Goal: Information Seeking & Learning: Learn about a topic

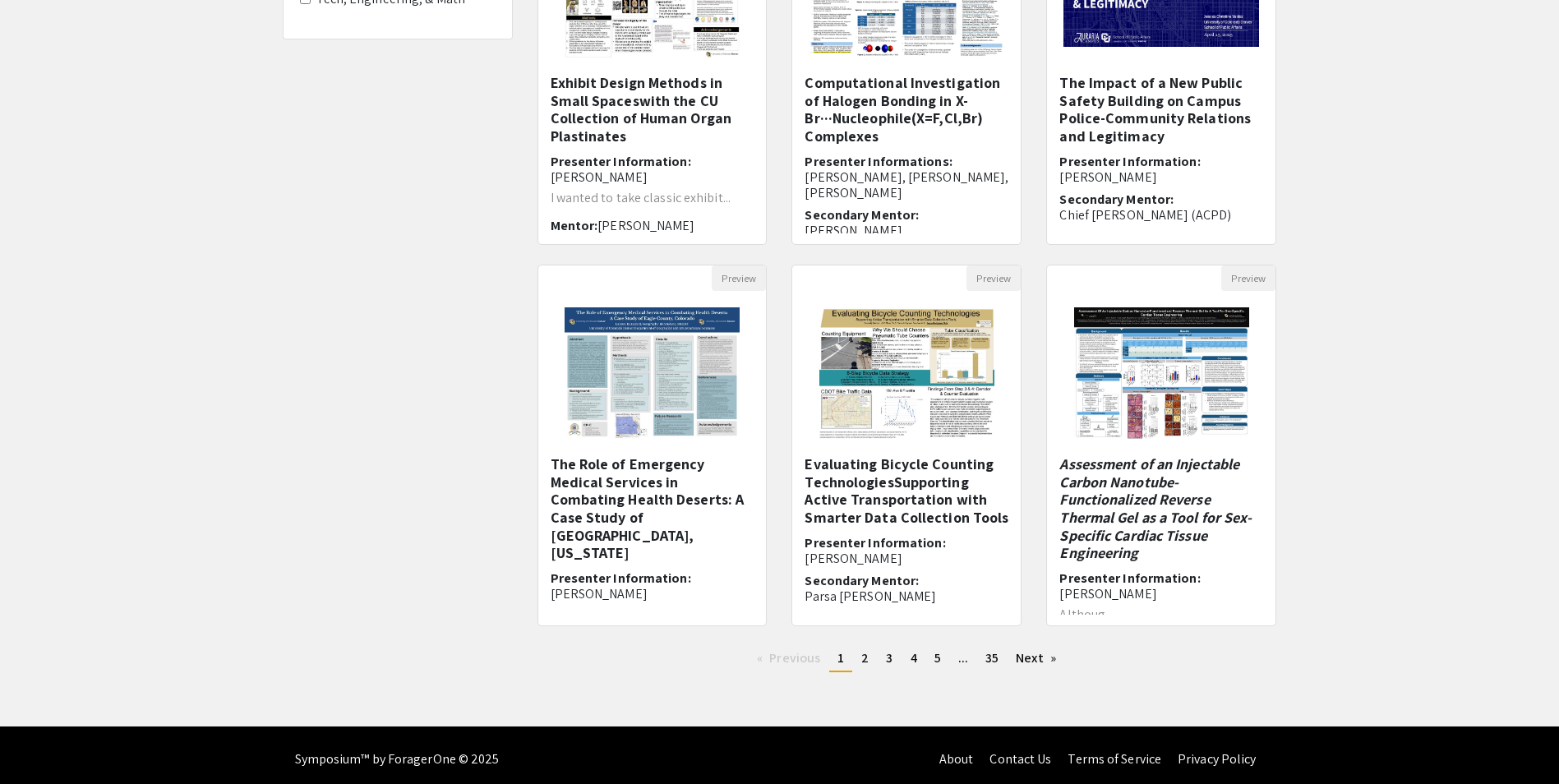
scroll to position [305, 0]
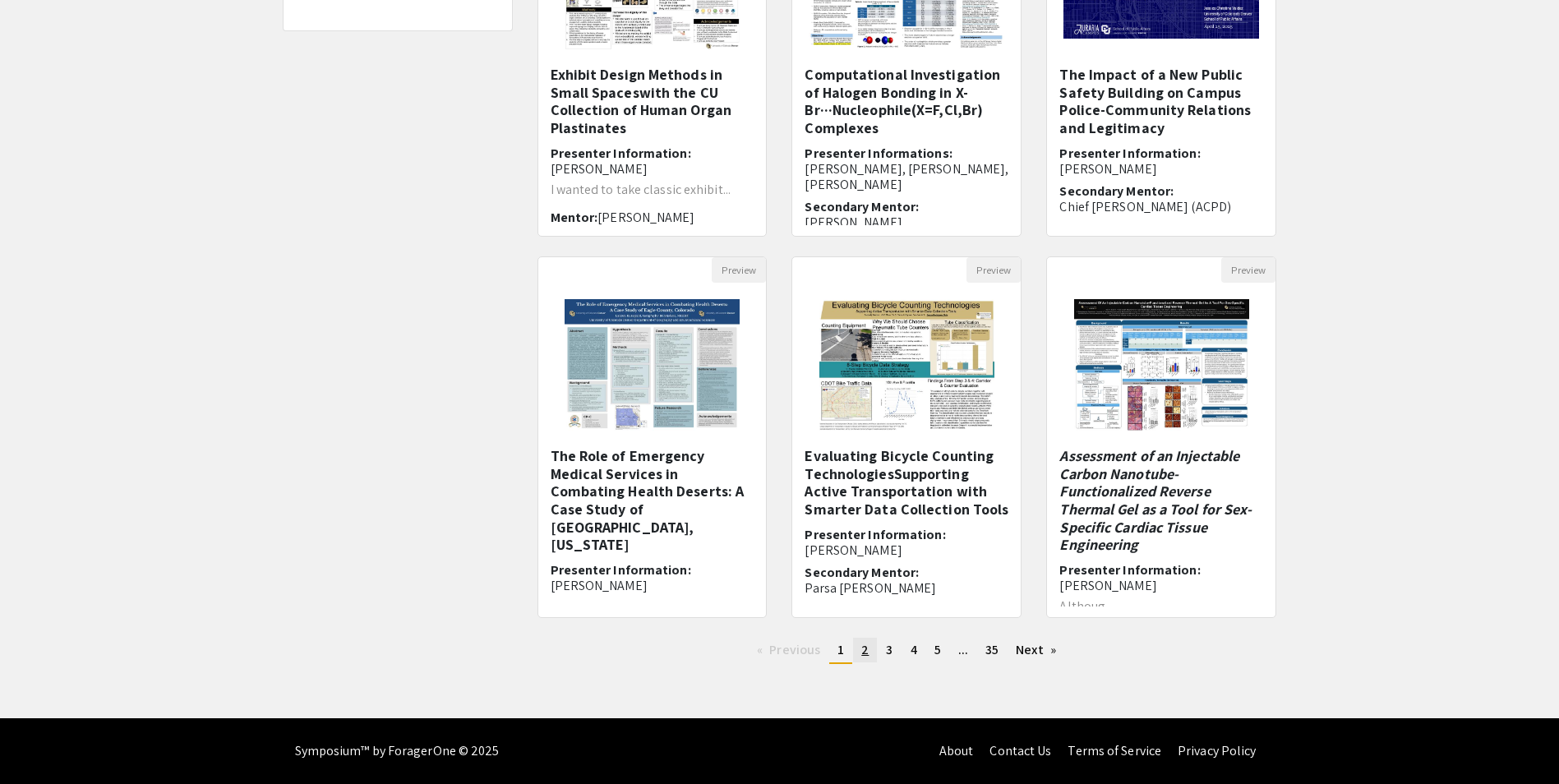
click at [862, 652] on span "2" at bounding box center [865, 649] width 8 height 18
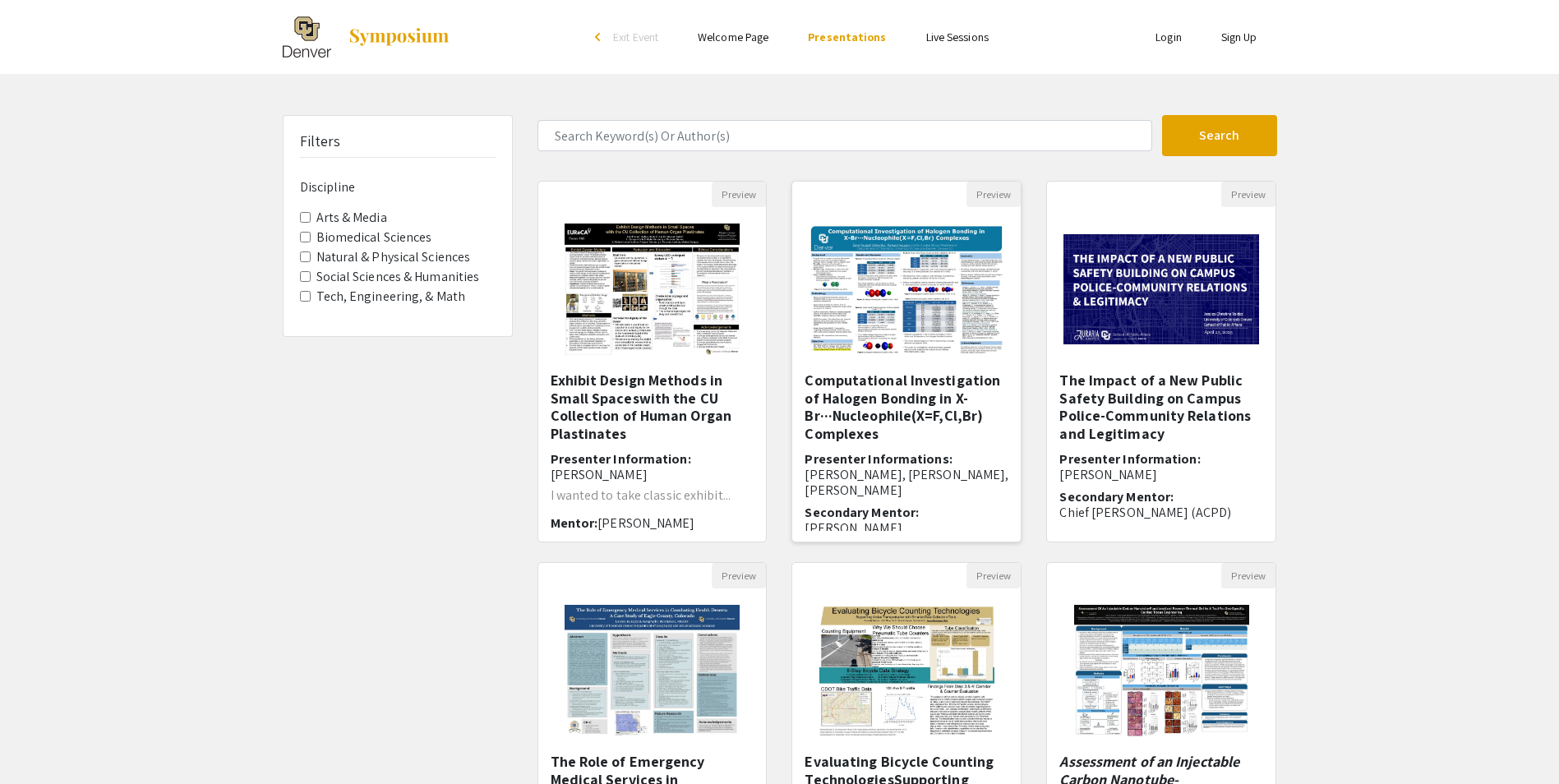
click at [921, 387] on h5 "Computational Investigation of Halogen Bonding in X-Br···Nucleophile(X=F,Cl,Br)…" at bounding box center [906, 407] width 204 height 70
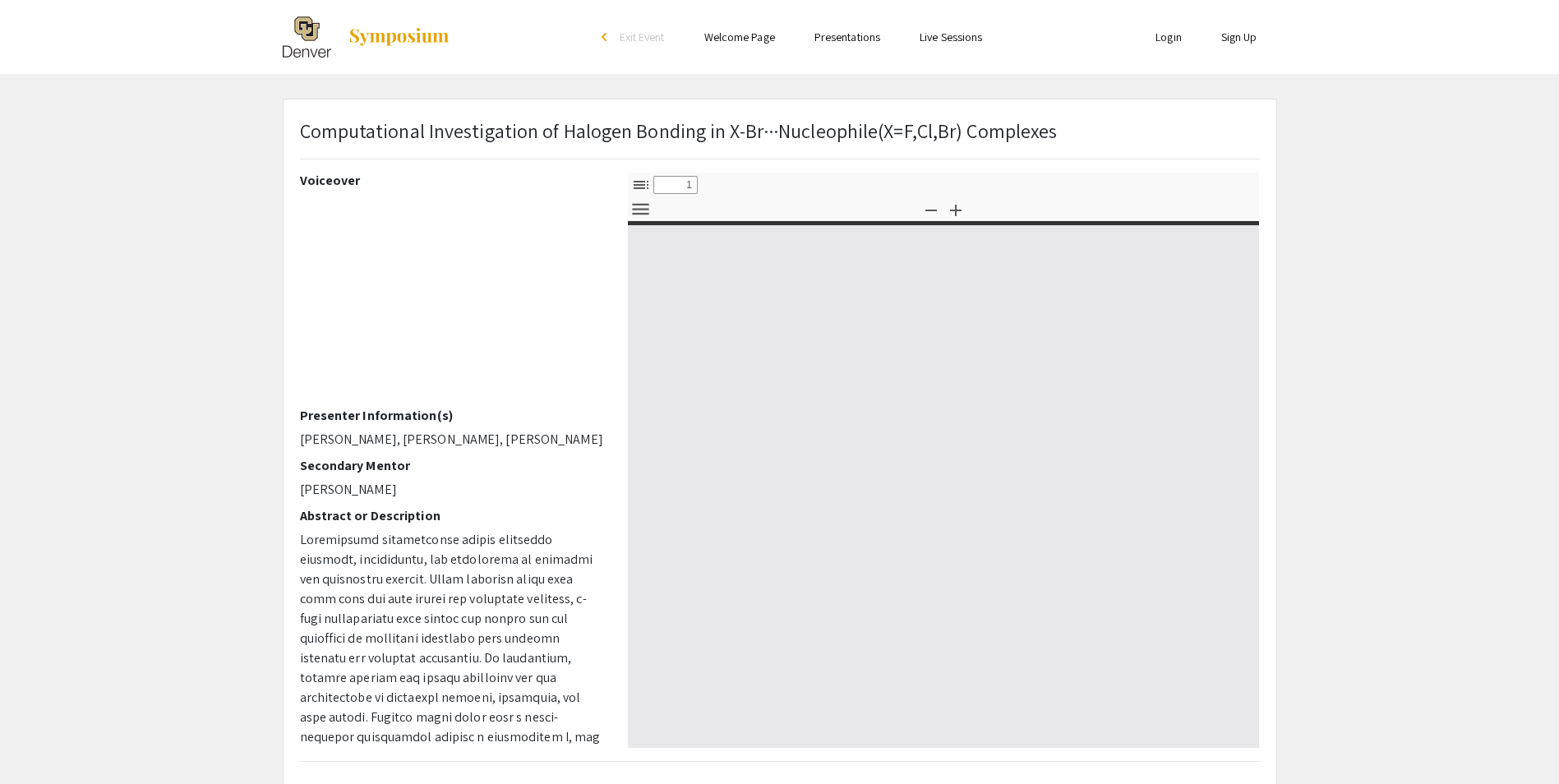
select select "custom"
type input "0"
select select "custom"
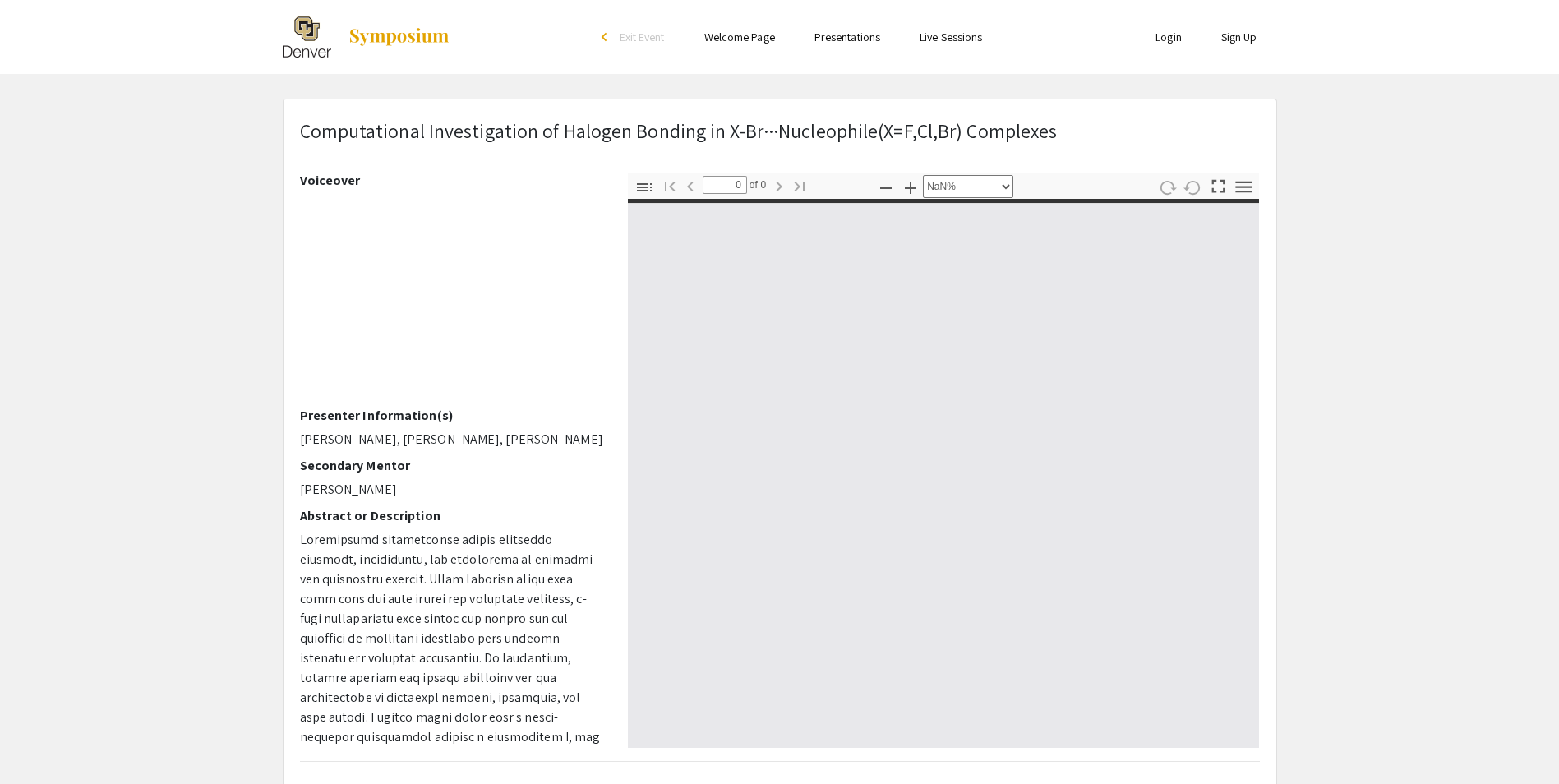
type input "1"
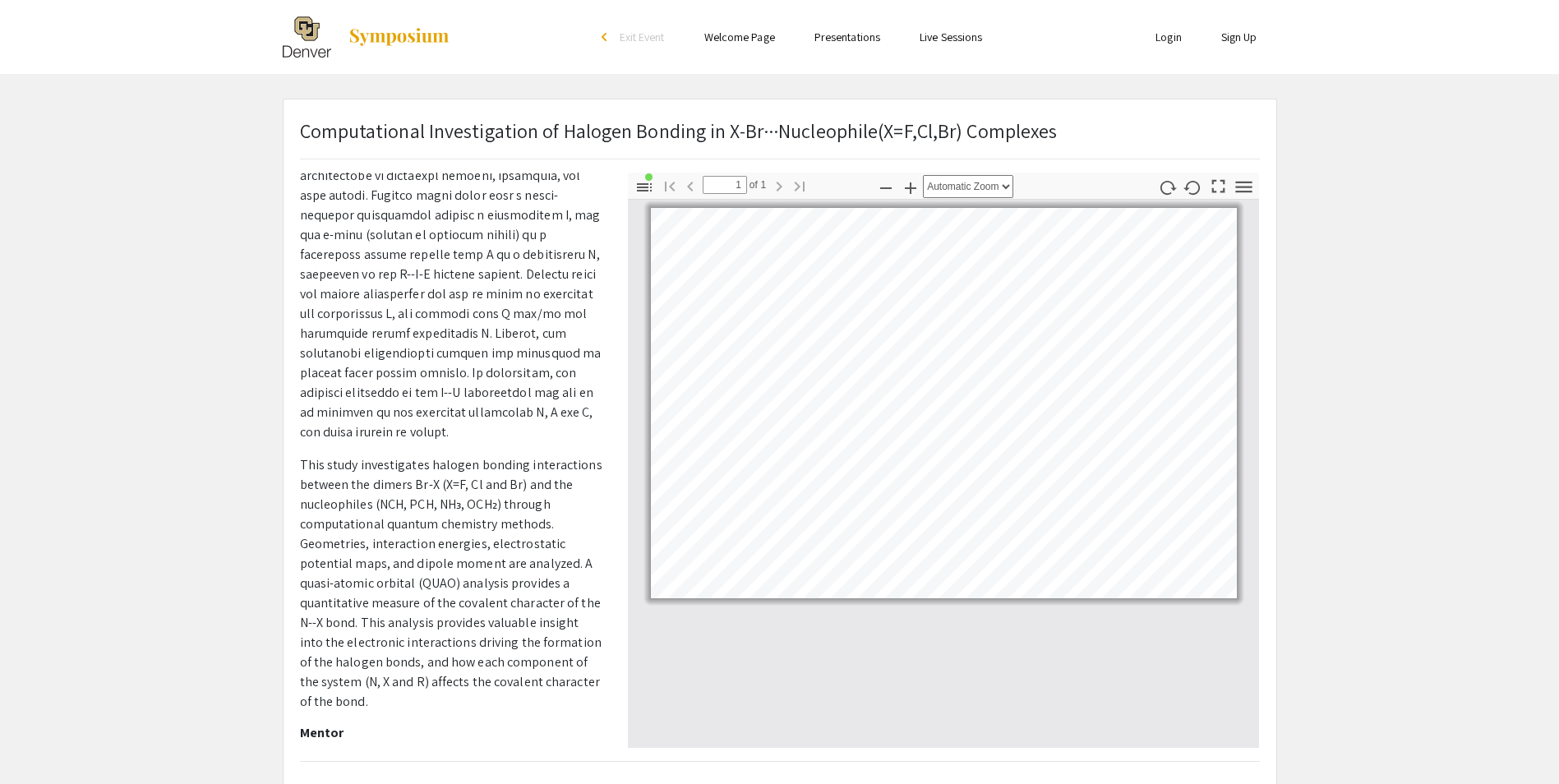
scroll to position [526, 0]
click at [915, 191] on icon "button" at bounding box center [911, 189] width 20 height 20
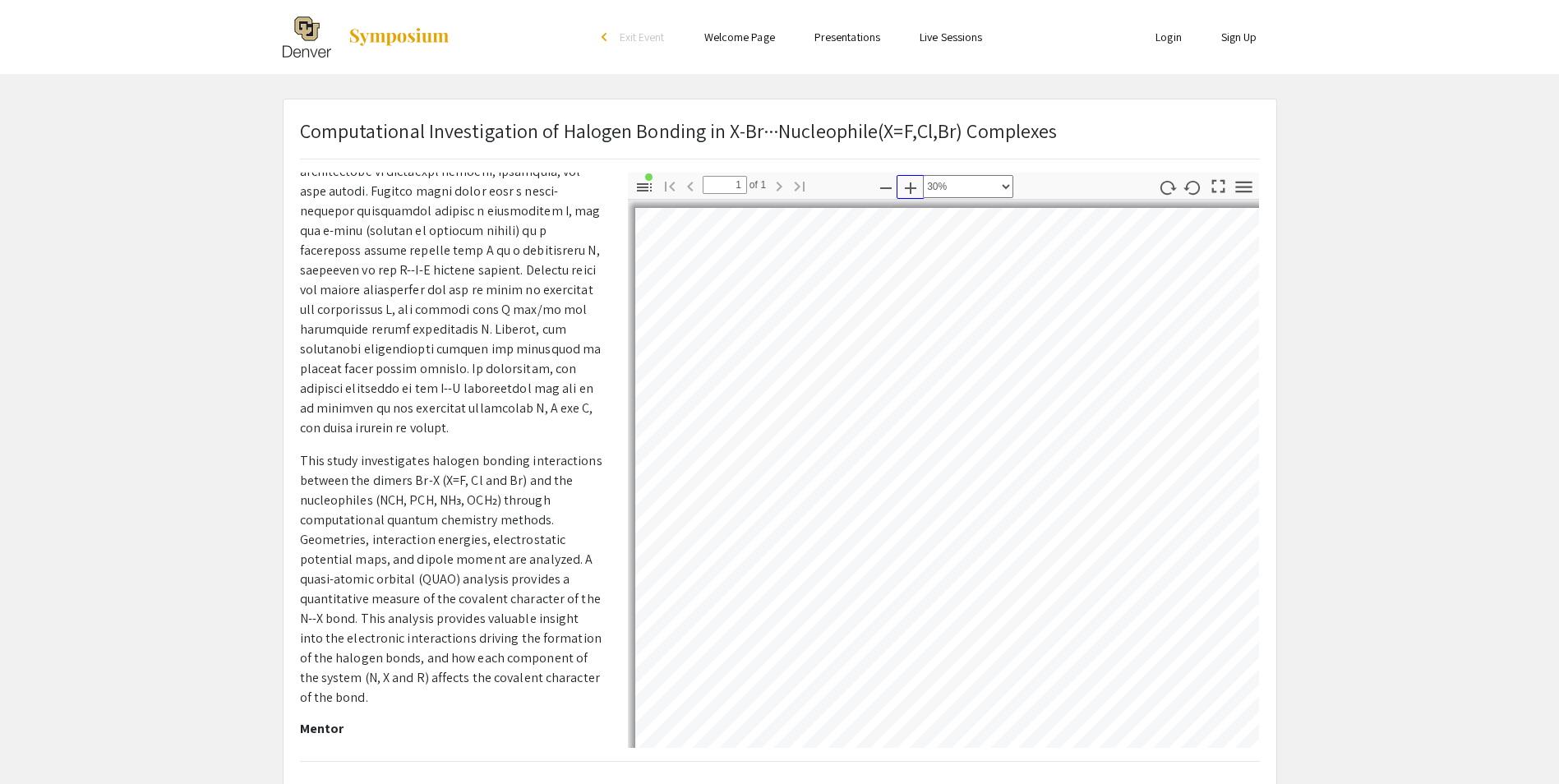
click at [904, 187] on icon "button" at bounding box center [911, 189] width 20 height 20
select select "custom"
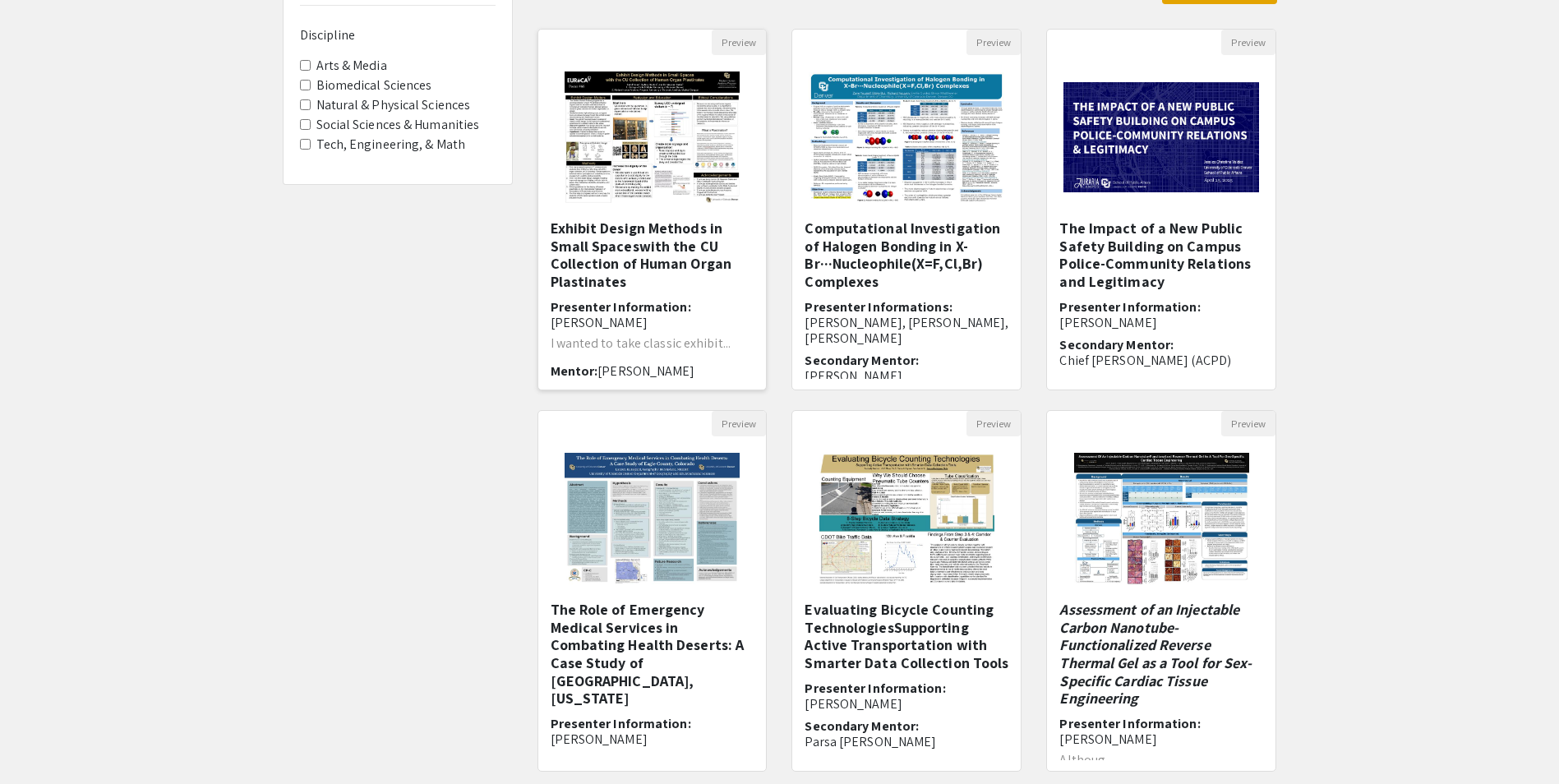
scroll to position [164, 0]
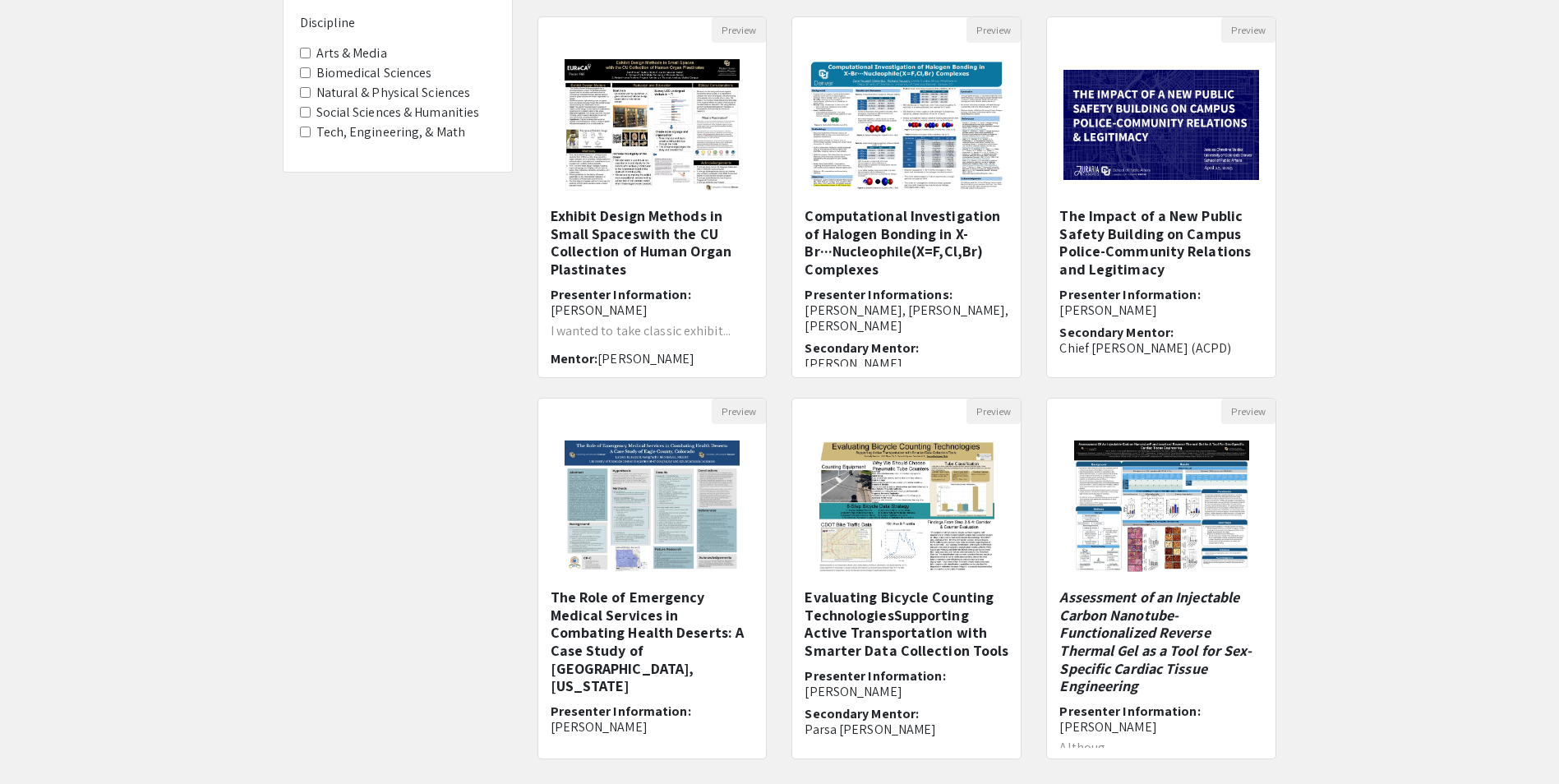
click at [310, 74] on span "Biomedical Sciences" at bounding box center [398, 73] width 195 height 20
click at [305, 75] on Sciences "Biomedical Sciences" at bounding box center [305, 72] width 11 height 11
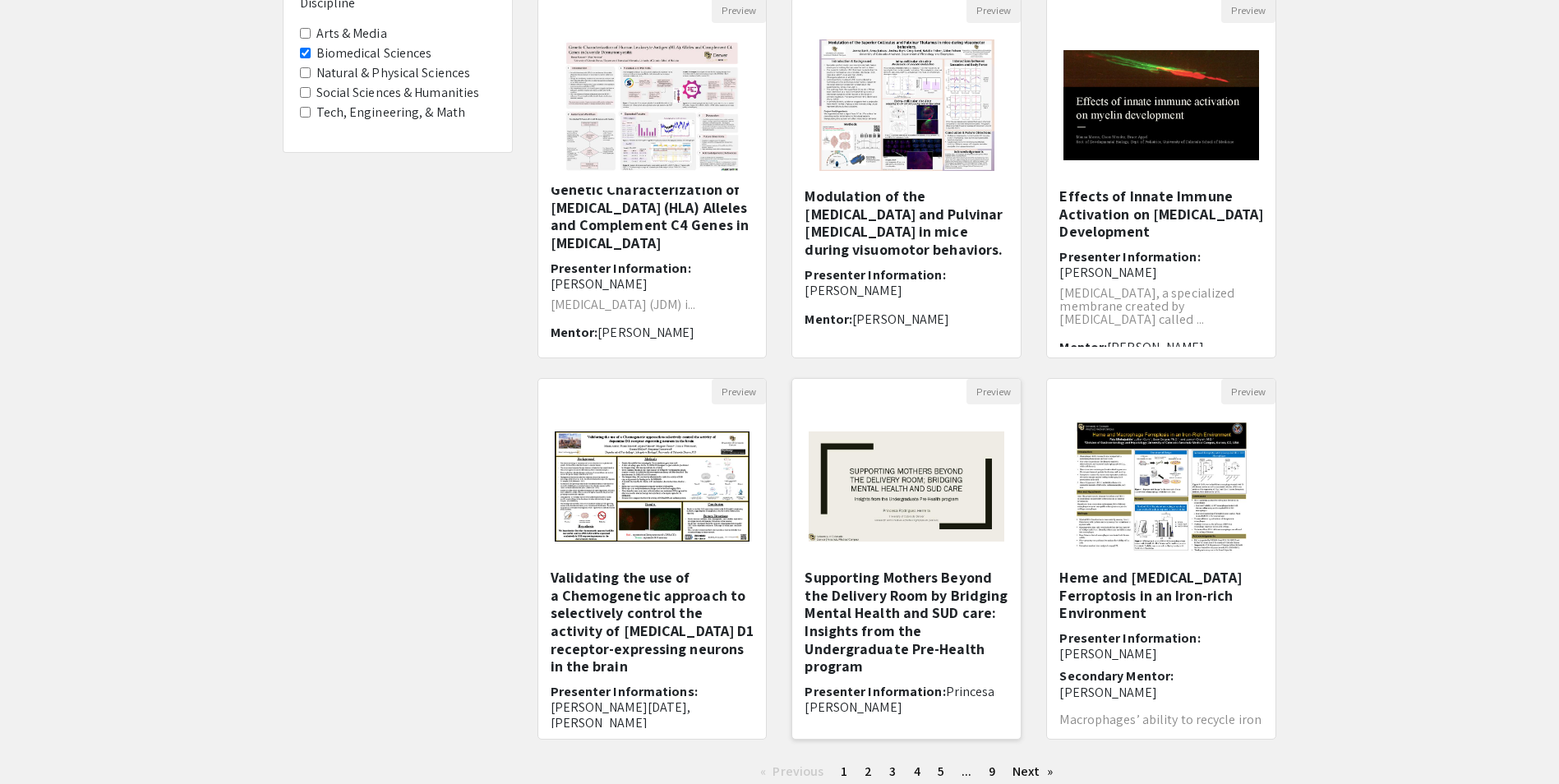
scroll to position [247, 0]
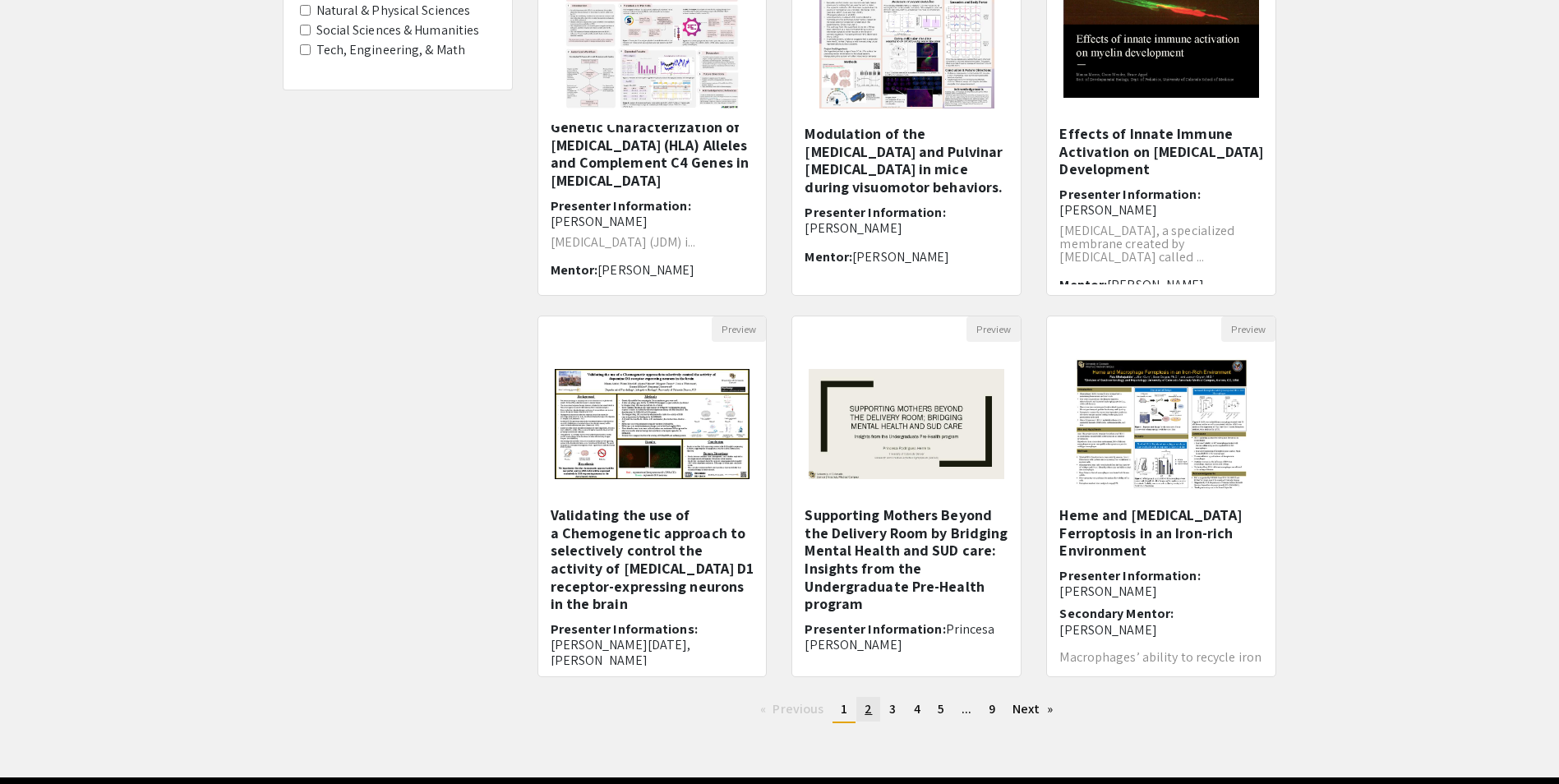
click at [862, 705] on link "page 2" at bounding box center [868, 709] width 23 height 24
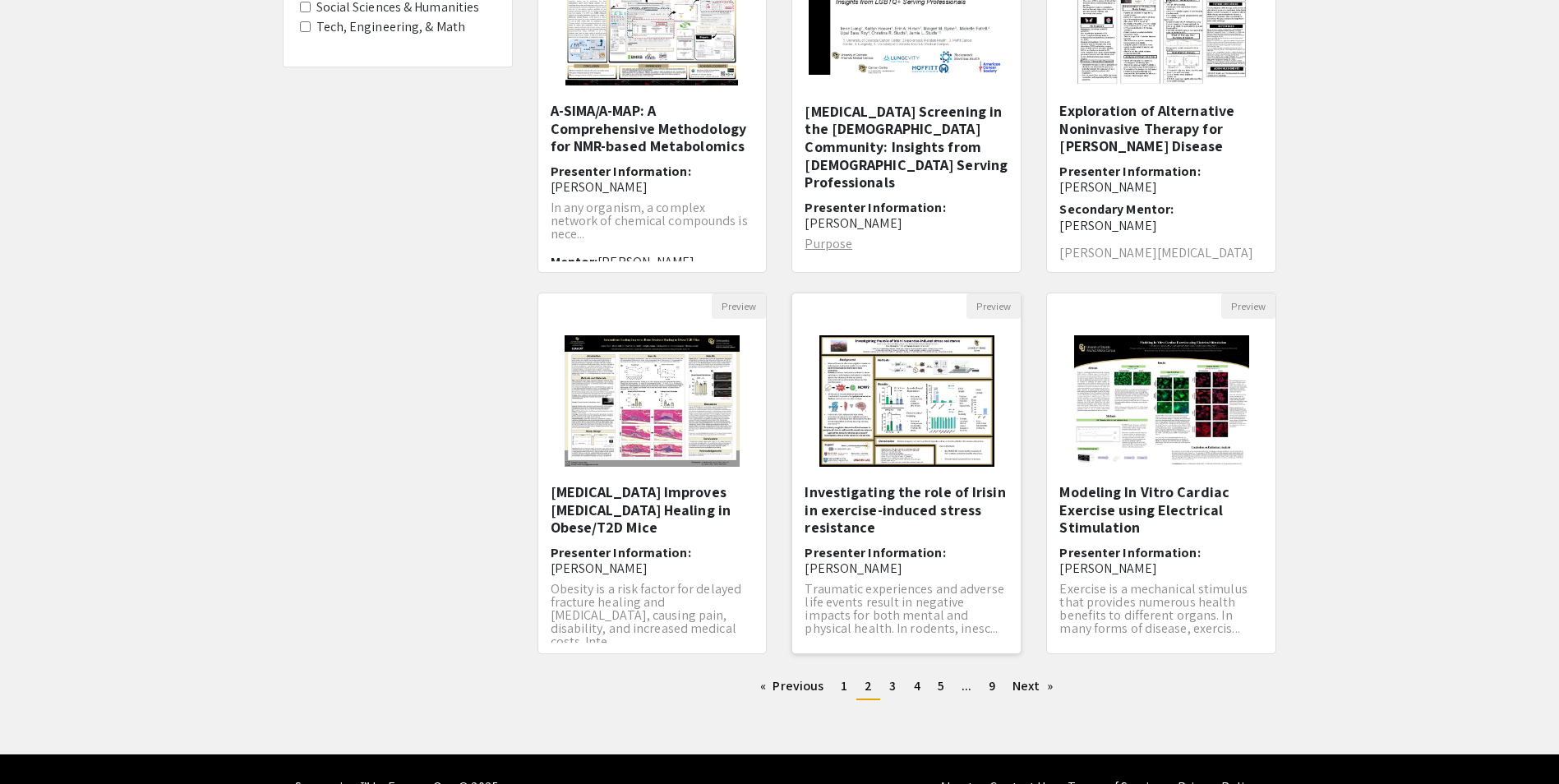
scroll to position [305, 0]
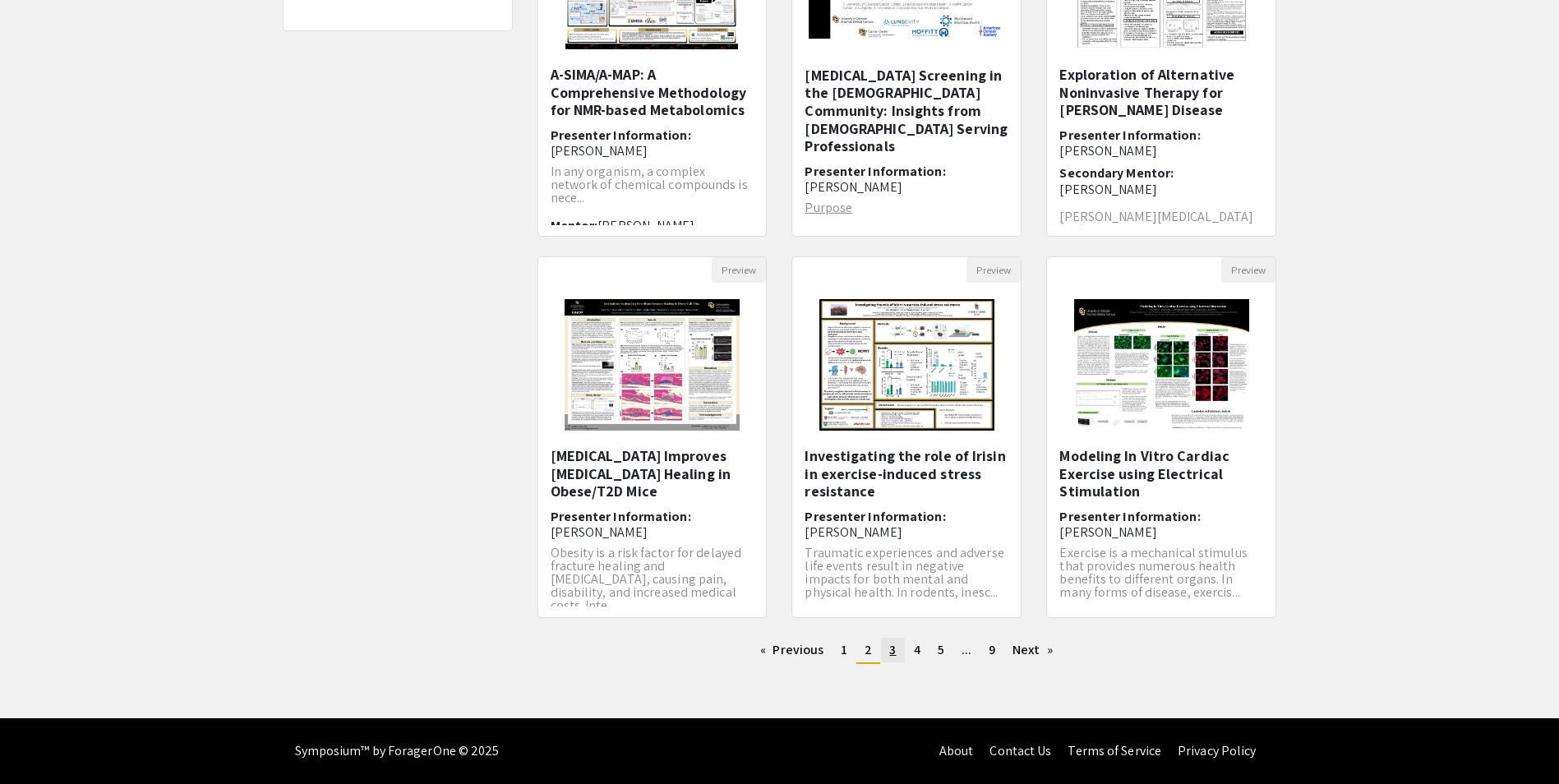
click at [881, 651] on link "page 3" at bounding box center [891, 649] width 23 height 24
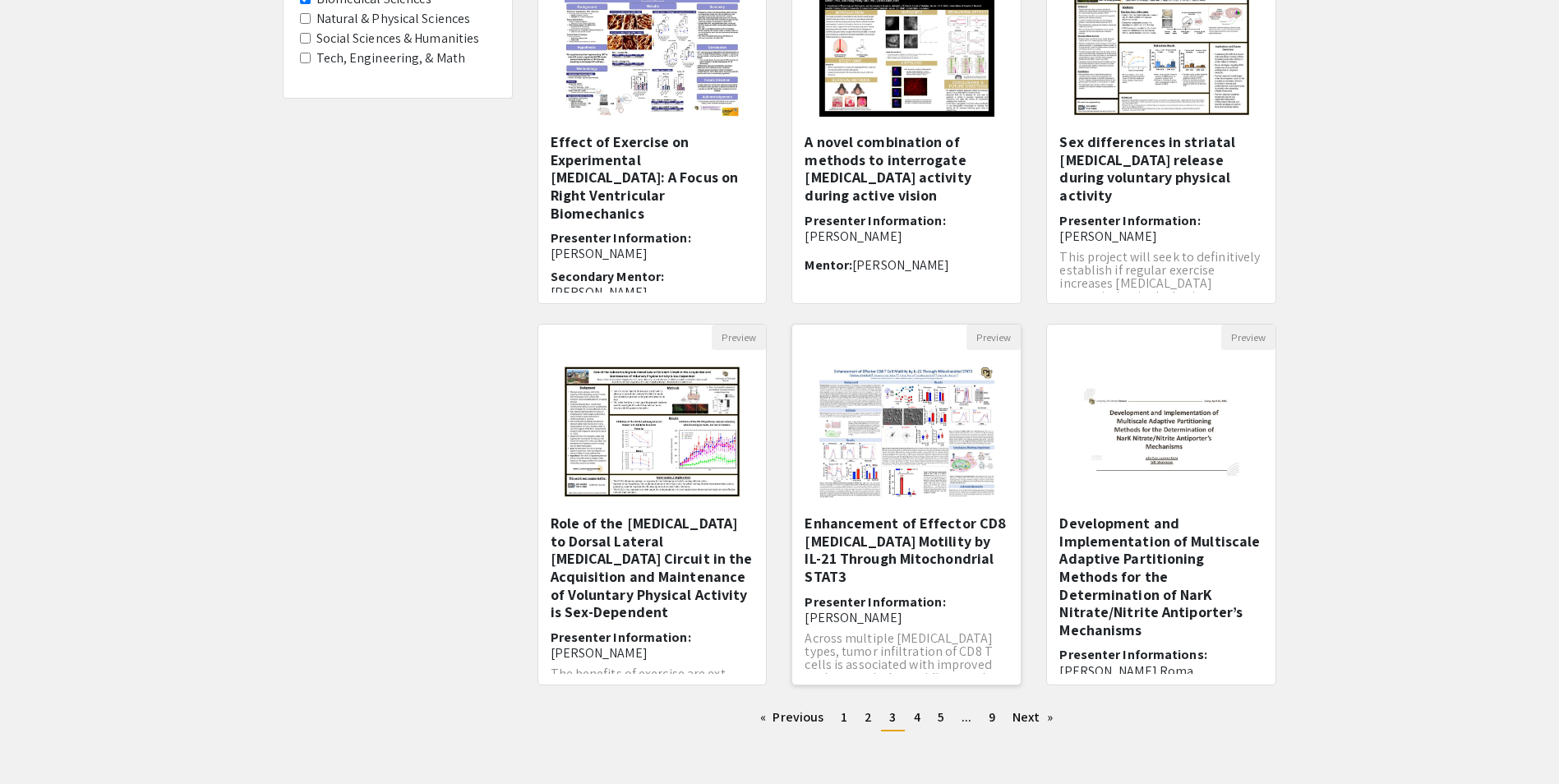
scroll to position [305, 0]
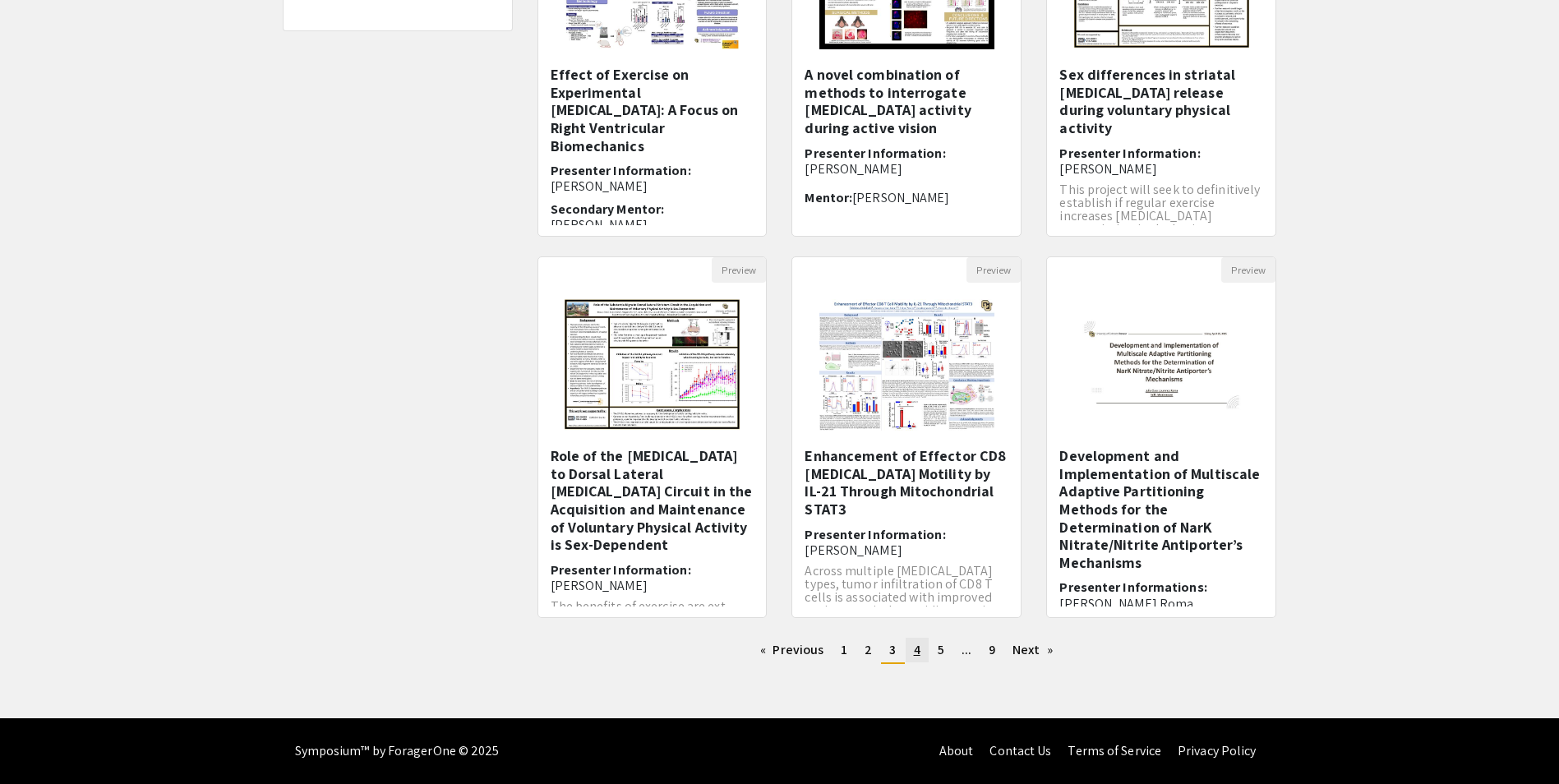
click at [913, 650] on span "4" at bounding box center [917, 649] width 7 height 18
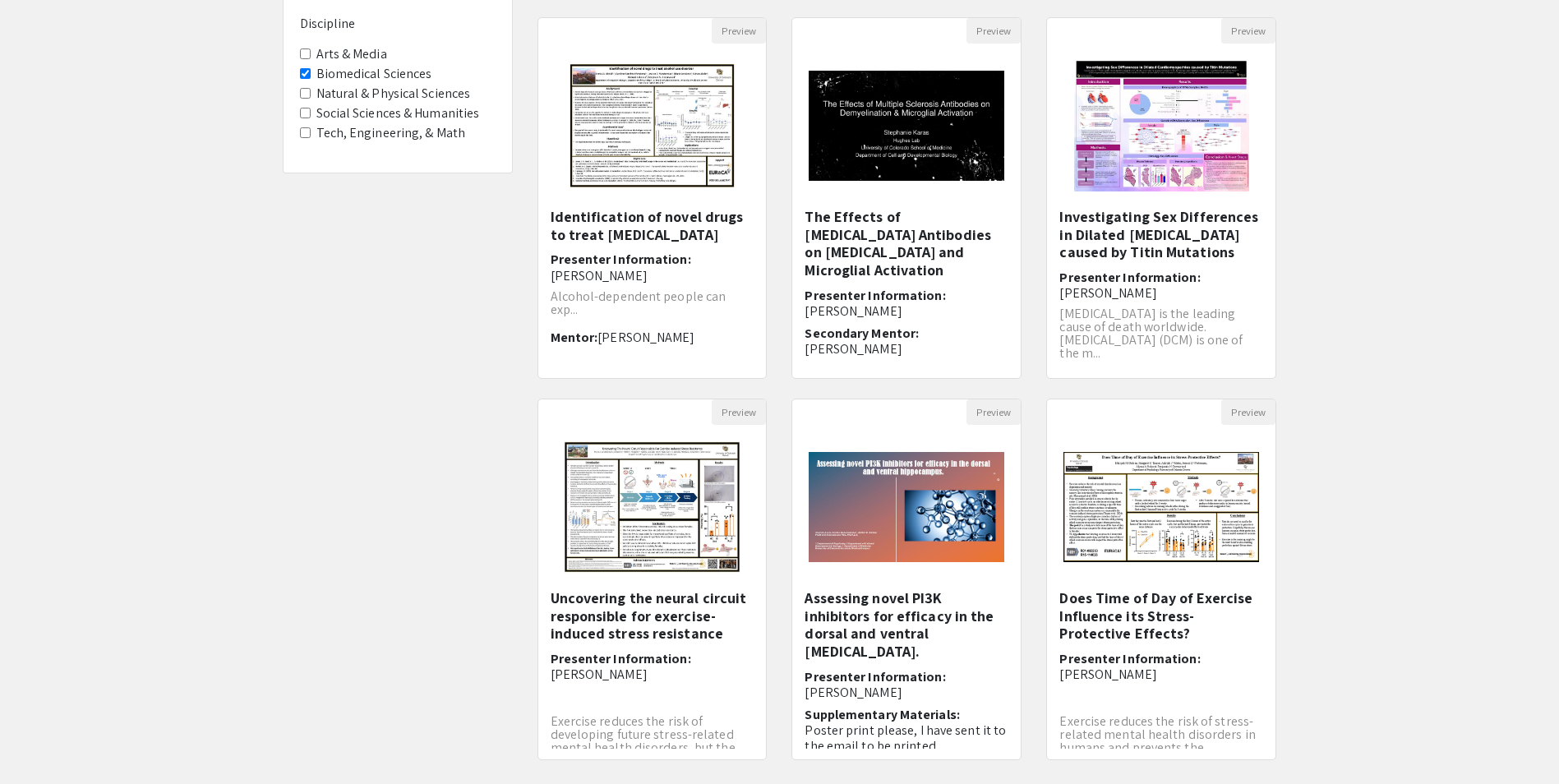
scroll to position [164, 0]
